Goal: Find specific page/section: Find specific page/section

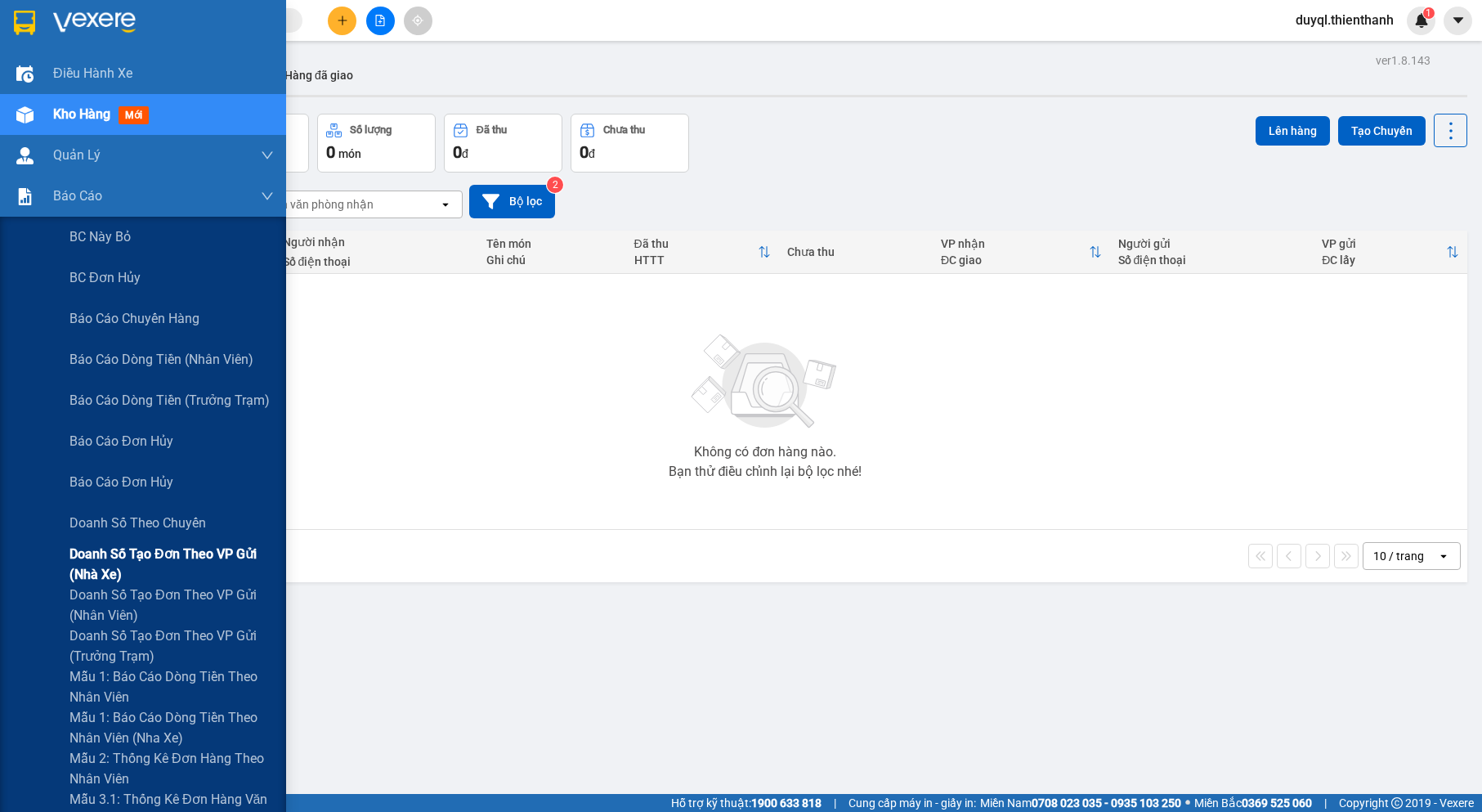
click at [195, 567] on span "Doanh số tạo đơn theo VP gửi (nhà xe)" at bounding box center [171, 564] width 205 height 41
